Goal: Transaction & Acquisition: Purchase product/service

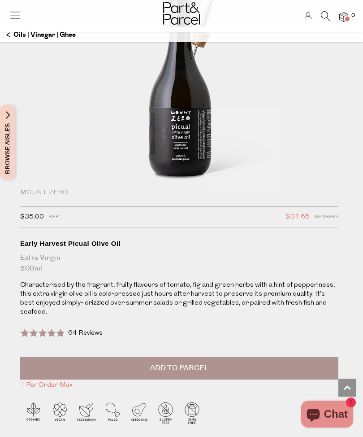
scroll to position [47, 0]
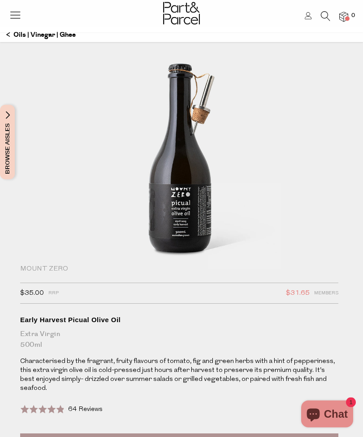
click at [325, 20] on icon at bounding box center [325, 16] width 9 height 10
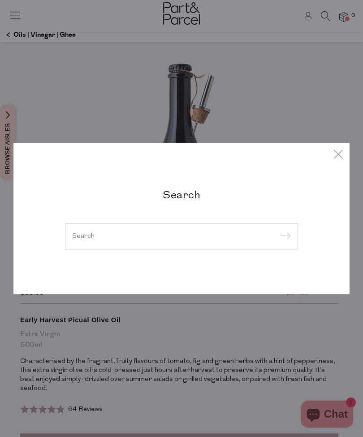
click at [98, 236] on input "search" at bounding box center [181, 236] width 219 height 7
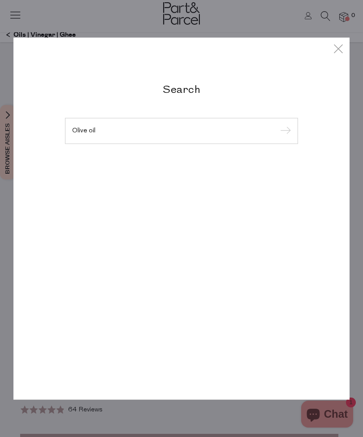
type input "Olive oil"
click at [284, 131] on input "submit" at bounding box center [284, 131] width 13 height 13
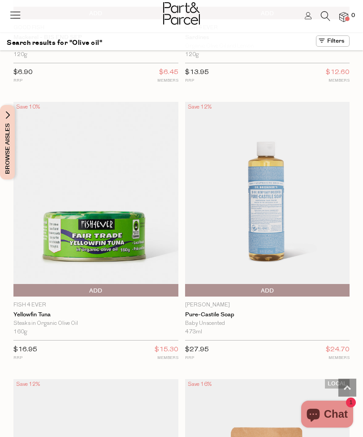
scroll to position [5510, 0]
click at [17, 17] on icon at bounding box center [15, 15] width 13 height 13
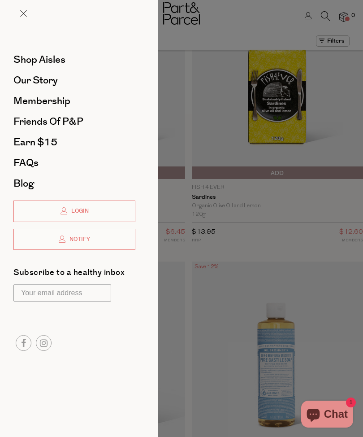
scroll to position [0, 0]
click at [35, 63] on span "Shop Aisles" at bounding box center [39, 59] width 52 height 14
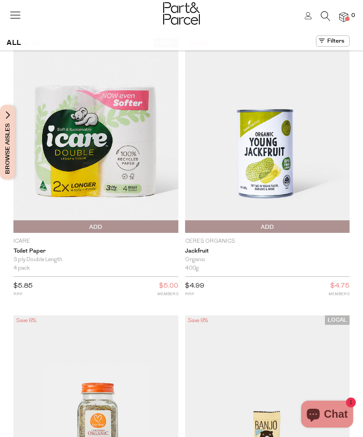
click at [345, 40] on button at bounding box center [333, 40] width 34 height 11
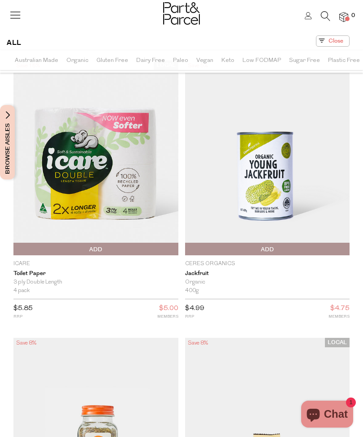
click at [190, 13] on img at bounding box center [181, 13] width 37 height 22
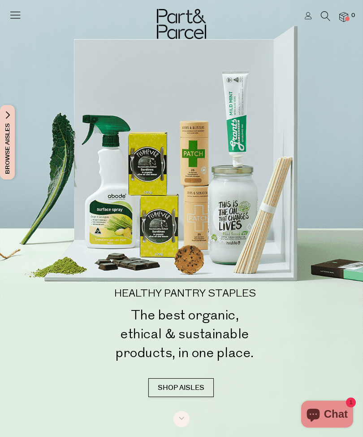
click at [329, 20] on icon at bounding box center [325, 16] width 9 height 10
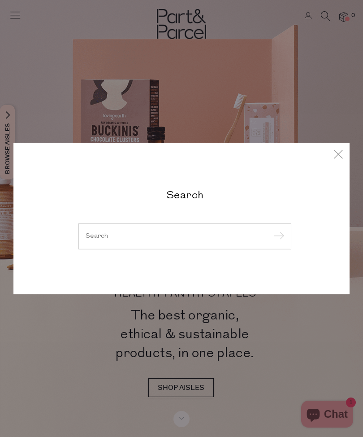
click at [105, 230] on div at bounding box center [185, 236] width 213 height 26
click at [134, 244] on div at bounding box center [185, 236] width 213 height 26
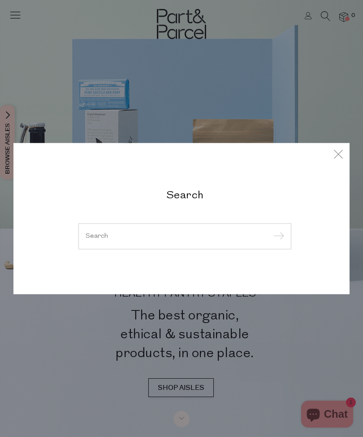
click at [110, 234] on input "search" at bounding box center [185, 236] width 199 height 7
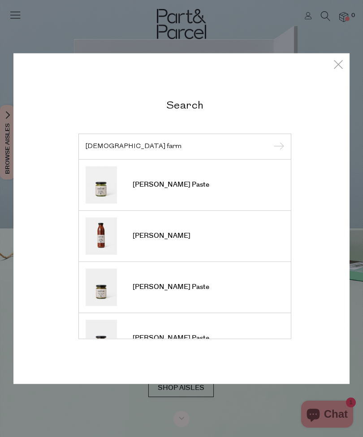
type input "Church farm"
click at [277, 147] on input "submit" at bounding box center [277, 146] width 13 height 13
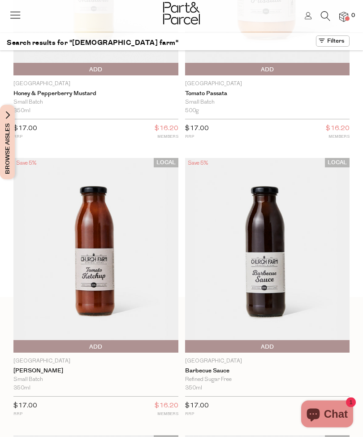
scroll to position [171, 0]
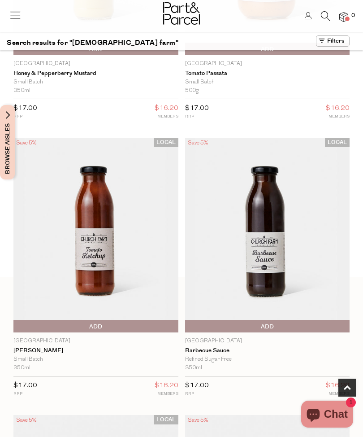
click at [120, 327] on span "Add To Parcel" at bounding box center [96, 326] width 161 height 13
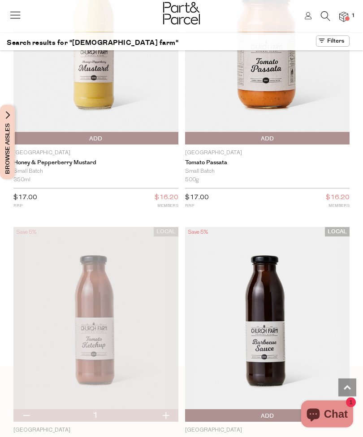
scroll to position [0, 0]
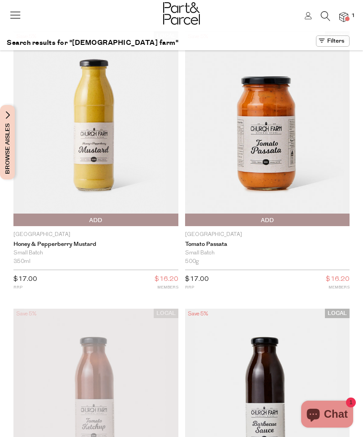
click at [297, 219] on span "Add To Parcel" at bounding box center [268, 220] width 161 height 13
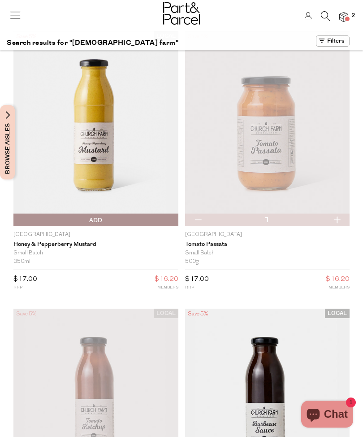
click at [329, 22] on link at bounding box center [325, 18] width 9 height 9
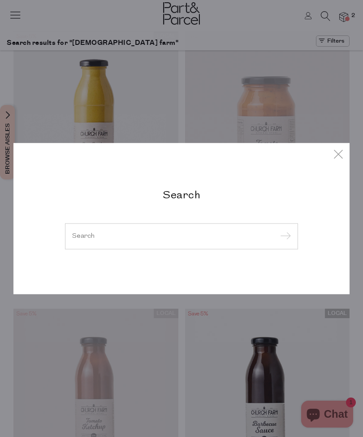
click at [104, 235] on input "search" at bounding box center [181, 236] width 219 height 7
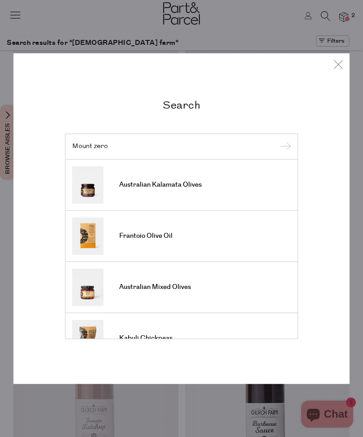
type input "Mount zero"
click at [284, 147] on input "submit" at bounding box center [284, 146] width 13 height 13
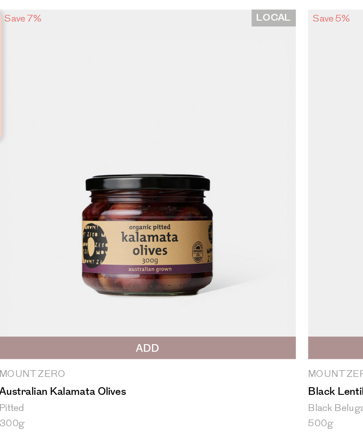
scroll to position [223, 0]
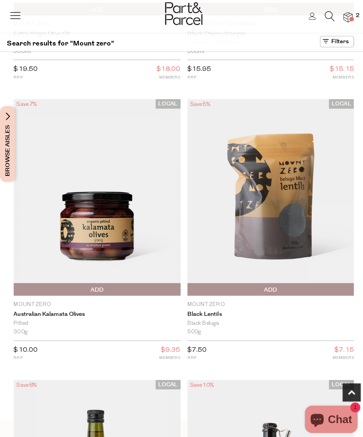
click at [138, 285] on span "Add To Parcel" at bounding box center [96, 286] width 161 height 13
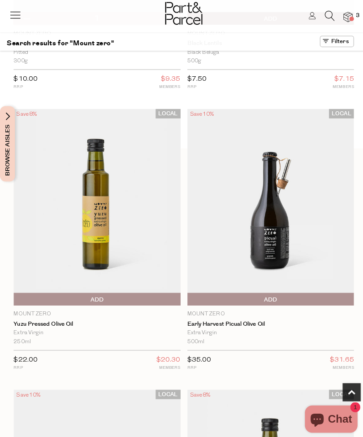
scroll to position [490, 0]
click at [286, 297] on span "Add To Parcel" at bounding box center [268, 295] width 161 height 13
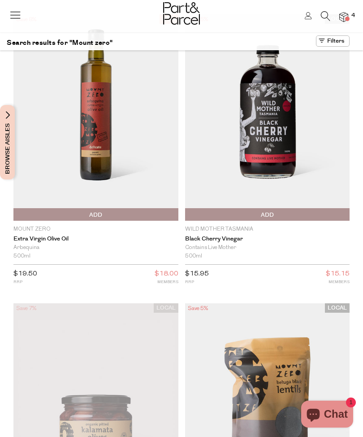
scroll to position [16, 0]
